Goal: Transaction & Acquisition: Purchase product/service

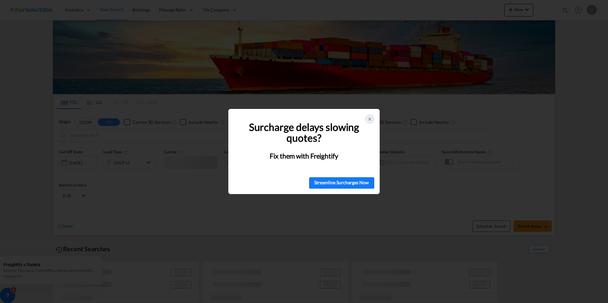
type input "[GEOGRAPHIC_DATA], NLRTM"
type input "[GEOGRAPHIC_DATA], [GEOGRAPHIC_DATA]"
click at [369, 119] on icon at bounding box center [369, 119] width 5 height 5
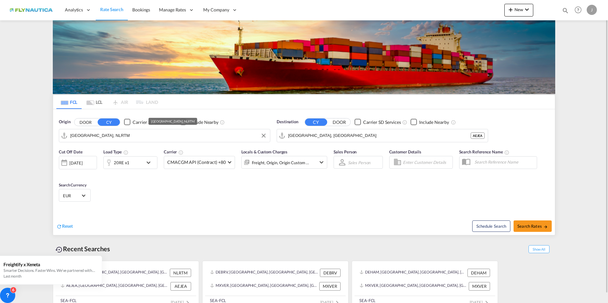
click at [125, 138] on input "[GEOGRAPHIC_DATA], NLRTM" at bounding box center [168, 136] width 196 height 10
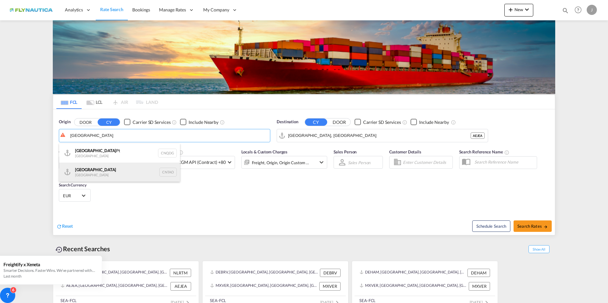
click at [101, 169] on div "Qingdao China CNTAO" at bounding box center [119, 172] width 121 height 19
type input "[GEOGRAPHIC_DATA], [GEOGRAPHIC_DATA]"
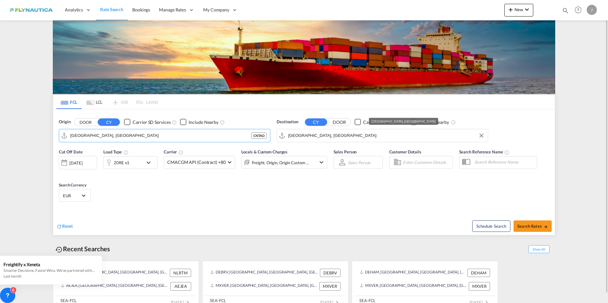
click at [359, 136] on input "[GEOGRAPHIC_DATA], [GEOGRAPHIC_DATA]" at bounding box center [386, 136] width 196 height 10
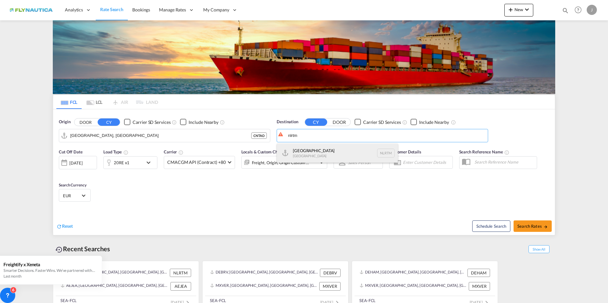
click at [323, 150] on div "[GEOGRAPHIC_DATA] [GEOGRAPHIC_DATA] NLRTM" at bounding box center [337, 153] width 121 height 19
type input "[GEOGRAPHIC_DATA], NLRTM"
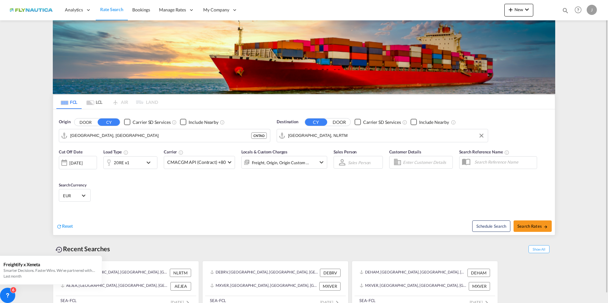
click at [151, 163] on md-icon "icon-chevron-down" at bounding box center [150, 163] width 11 height 8
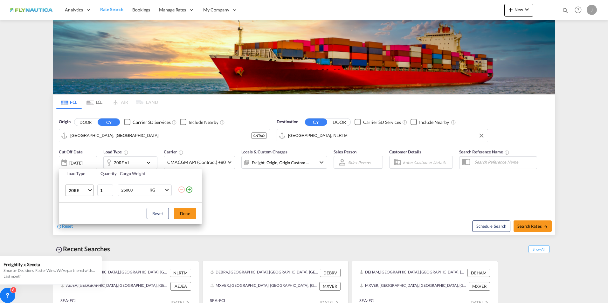
click at [78, 190] on span "20RE" at bounding box center [78, 191] width 18 height 6
click at [79, 160] on div "20GP" at bounding box center [74, 157] width 11 height 6
click at [187, 212] on button "Done" at bounding box center [185, 213] width 22 height 11
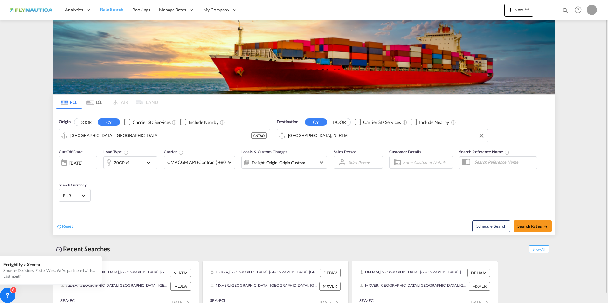
click at [153, 161] on md-icon "icon-chevron-down" at bounding box center [150, 163] width 11 height 8
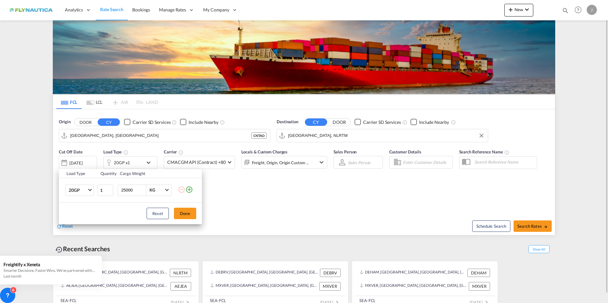
drag, startPoint x: 251, startPoint y: 183, endPoint x: 275, endPoint y: 167, distance: 28.5
click at [253, 182] on div "Load Type Quantity Cargo Weight 20GP 20GP 40GP 40HC 45HC 20RE 40RE 40HR 20OT 40…" at bounding box center [304, 151] width 608 height 303
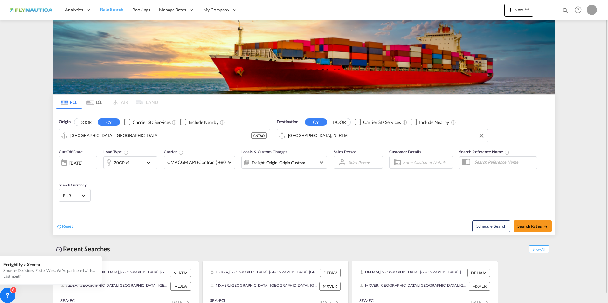
click at [279, 158] on div "Freight, Origin, Origin Custom +1" at bounding box center [276, 162] width 68 height 13
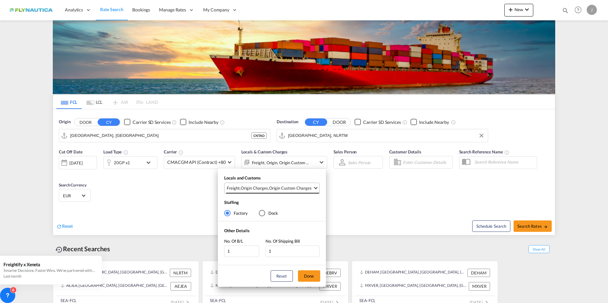
click at [279, 186] on div "Origin Custom Charges" at bounding box center [290, 188] width 43 height 6
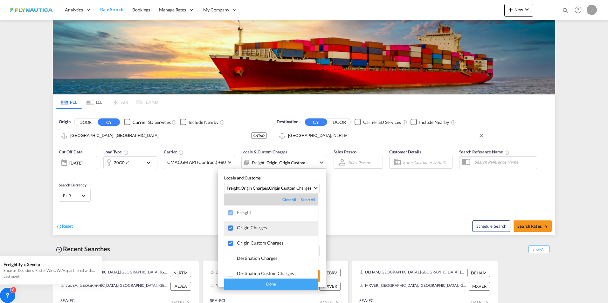
click at [238, 227] on div "Origin Charges" at bounding box center [277, 227] width 81 height 5
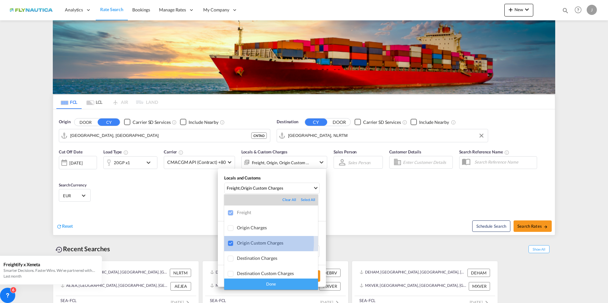
click at [245, 242] on div "Origin Custom Charges" at bounding box center [277, 242] width 81 height 5
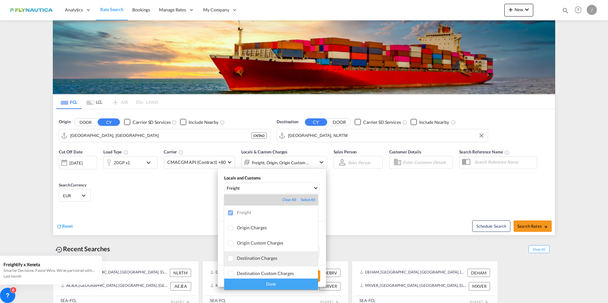
click at [244, 255] on md-option "Destination Charges" at bounding box center [271, 258] width 94 height 15
click at [245, 272] on div "Destination Custom Charges" at bounding box center [277, 273] width 81 height 5
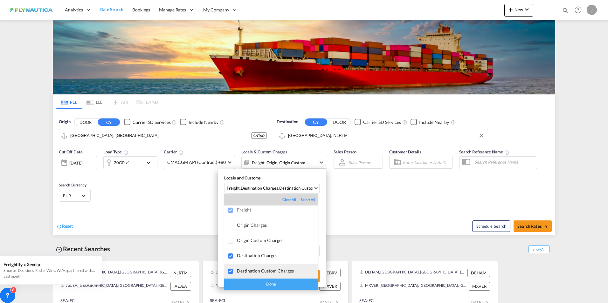
scroll to position [3, 0]
click at [273, 287] on div "Done" at bounding box center [271, 284] width 94 height 11
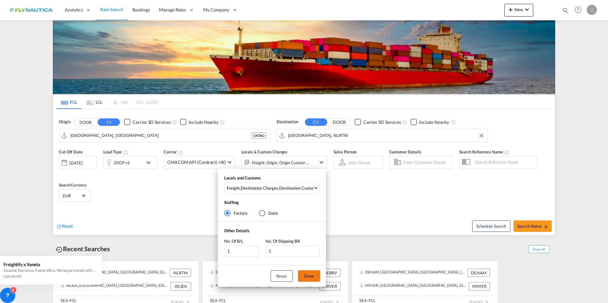
click at [312, 275] on button "Done" at bounding box center [309, 275] width 22 height 11
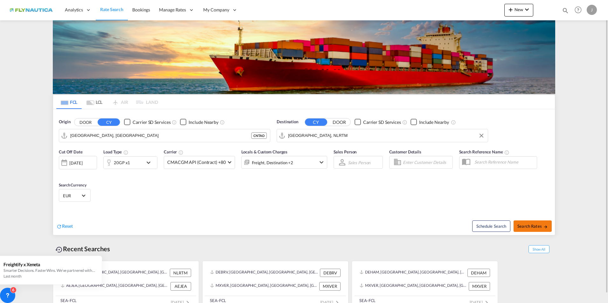
click at [526, 222] on button "Search Rates" at bounding box center [532, 226] width 38 height 11
type input "CNTAO to NLRTM / [DATE]"
